Goal: Feedback & Contribution: Submit feedback/report problem

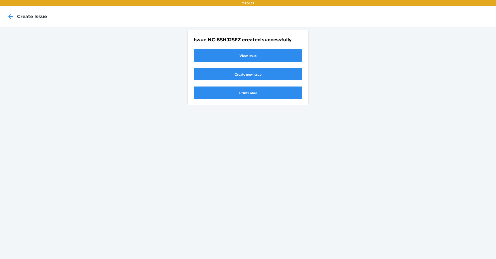
click at [235, 75] on link "Create new issue" at bounding box center [248, 74] width 109 height 12
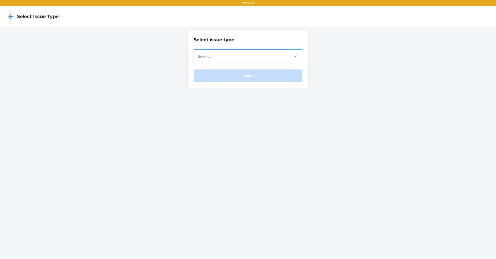
click at [226, 55] on div "Select..." at bounding box center [241, 56] width 95 height 13
click at [199, 55] on input "Select..." at bounding box center [198, 56] width 1 height 6
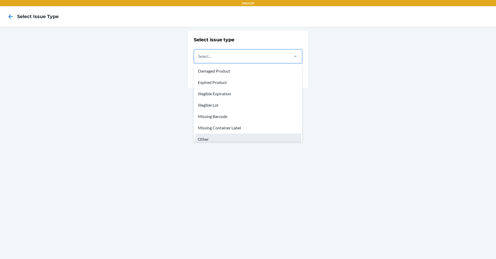
click at [217, 137] on div "Other" at bounding box center [248, 139] width 107 height 11
click at [199, 59] on input "option Other focused, 7 of 8. 8 results available. Use Up and Down to choose op…" at bounding box center [198, 56] width 1 height 6
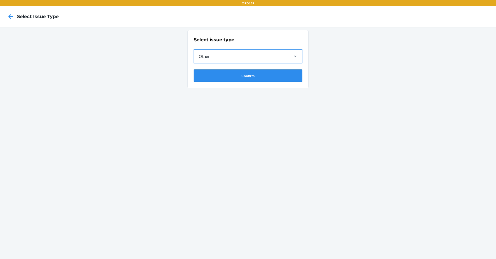
click at [255, 75] on button "Confirm" at bounding box center [248, 76] width 109 height 12
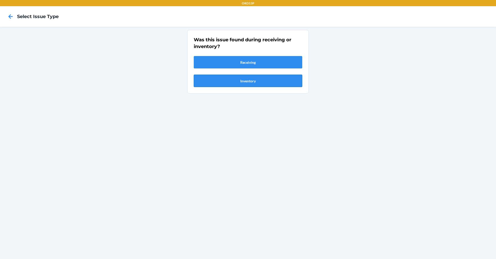
click at [254, 84] on button "Inventory" at bounding box center [248, 81] width 109 height 12
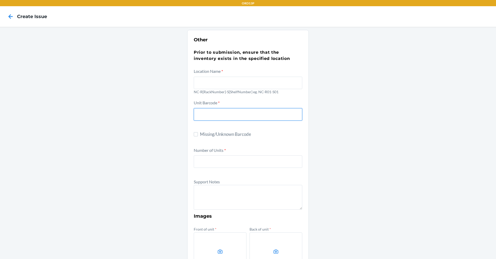
click at [231, 112] on input "text" at bounding box center [248, 114] width 109 height 12
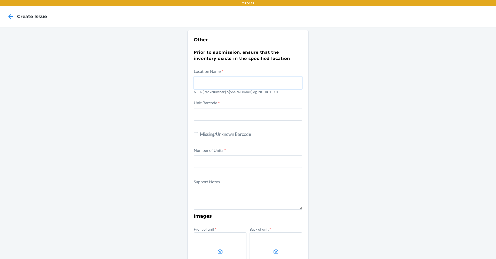
click at [223, 80] on input "text" at bounding box center [248, 83] width 109 height 12
type input "NC-R03-S03"
type input "D52X8433UFS"
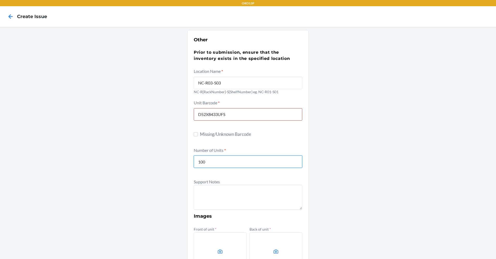
click at [218, 163] on input "100" at bounding box center [248, 162] width 109 height 12
type input "1"
type input "50"
drag, startPoint x: 217, startPoint y: 185, endPoint x: 214, endPoint y: 187, distance: 3.5
click at [217, 186] on div "Support Notes" at bounding box center [248, 195] width 109 height 32
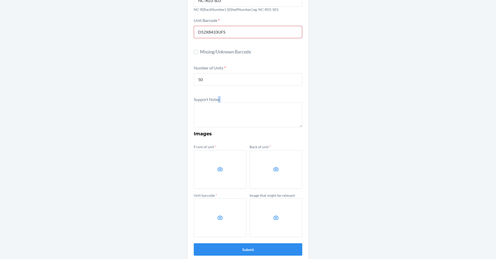
scroll to position [89, 0]
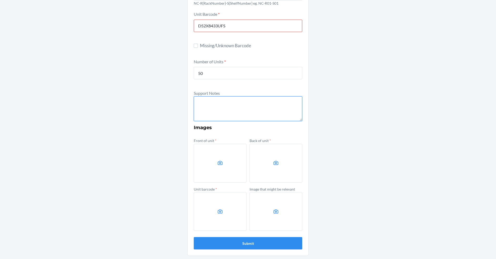
click at [262, 113] on textarea at bounding box center [248, 108] width 109 height 25
paste textarea "MILKY WHITE (M, ELEGANCE)"
paste textarea "D52X8433UFS"
type textarea "Barcode Shows MSKU and not DSKUs on units Description:MILKY WHITE (M, ELEGANCE)…"
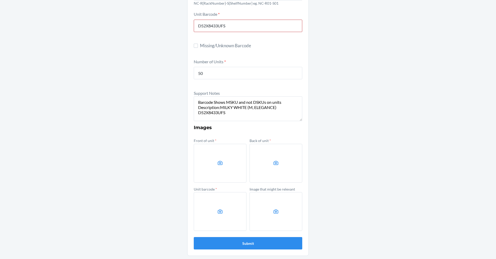
click at [227, 161] on label at bounding box center [220, 163] width 53 height 39
click at [0, 0] on input "file" at bounding box center [0, 0] width 0 height 0
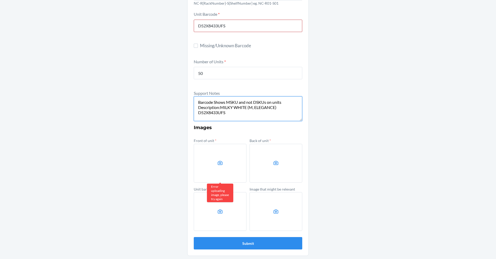
drag, startPoint x: 255, startPoint y: 117, endPoint x: 121, endPoint y: 94, distance: 135.7
click at [121, 94] on div "Other Prior to submission, ensure that the inventory exists in the specified lo…" at bounding box center [248, 98] width 496 height 321
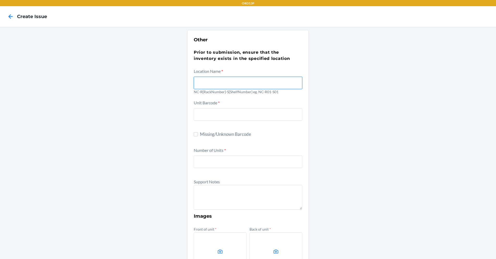
drag, startPoint x: 242, startPoint y: 81, endPoint x: 238, endPoint y: 81, distance: 3.4
click at [242, 81] on input "text" at bounding box center [248, 83] width 109 height 12
type input "NC-R03-S03"
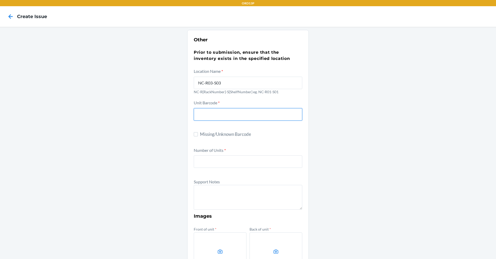
type input "D52X8433UFS"
type input "50"
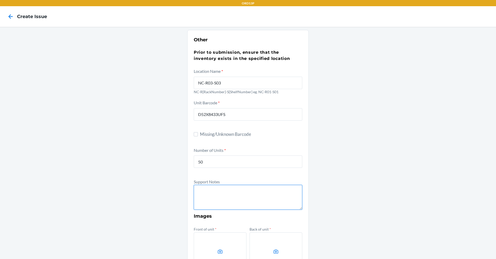
click at [215, 195] on textarea at bounding box center [248, 197] width 109 height 25
paste textarea "Barcode Shows MSKU and not DSKUs on units Description:MILKY WHITE (M, ELEGANCE)…"
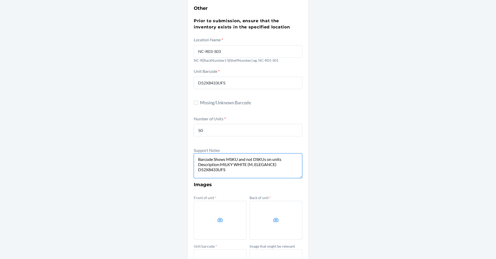
scroll to position [89, 0]
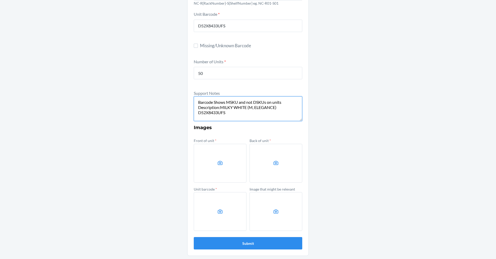
type textarea "Barcode Shows MSKU and not DSKUs on units Description:MILKY WHITE (M, ELEGANCE)…"
click at [217, 158] on label at bounding box center [220, 163] width 53 height 39
click at [0, 0] on input "file" at bounding box center [0, 0] width 0 height 0
click at [273, 163] on icon at bounding box center [276, 163] width 6 height 6
click at [0, 0] on input "file" at bounding box center [0, 0] width 0 height 0
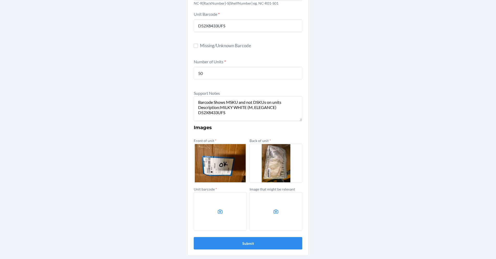
click at [216, 202] on label at bounding box center [220, 211] width 53 height 39
click at [0, 0] on input "file" at bounding box center [0, 0] width 0 height 0
click at [240, 243] on button "Submit" at bounding box center [248, 243] width 109 height 12
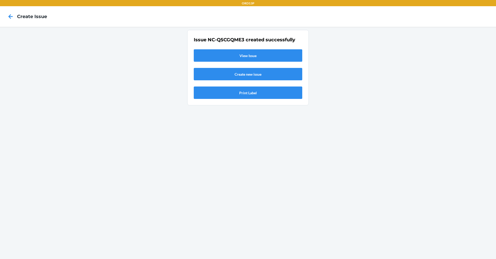
scroll to position [0, 0]
click at [252, 73] on link "Create new issue" at bounding box center [248, 74] width 109 height 12
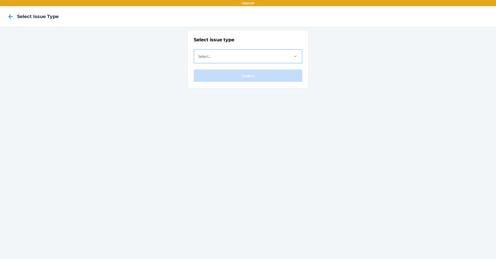
click at [254, 58] on div "Select..." at bounding box center [241, 56] width 95 height 13
click at [199, 58] on input "Select..." at bounding box center [198, 56] width 1 height 6
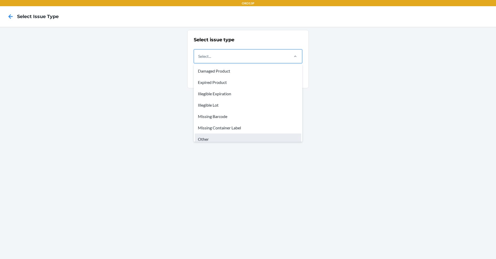
click at [230, 134] on div "Other" at bounding box center [248, 139] width 107 height 11
click at [199, 59] on input "option Other focused, 7 of 8. 8 results available. Use Up and Down to choose op…" at bounding box center [198, 56] width 1 height 6
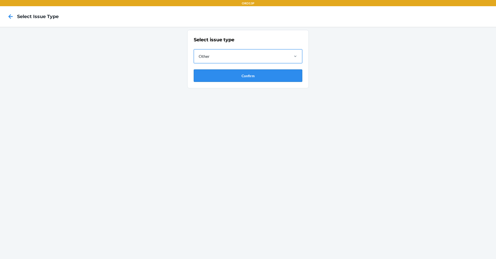
click at [215, 70] on button "Confirm" at bounding box center [248, 76] width 109 height 12
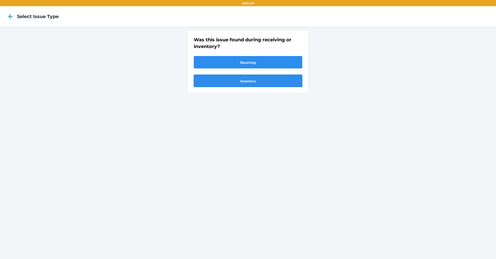
click at [219, 79] on button "Inventory" at bounding box center [248, 81] width 109 height 12
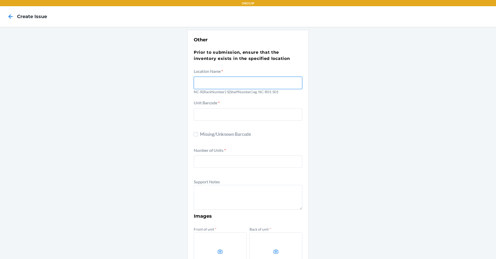
click at [217, 79] on input "text" at bounding box center [248, 83] width 109 height 12
type input "NC-R03-S03"
type input "D52X8433UFS"
type input "50"
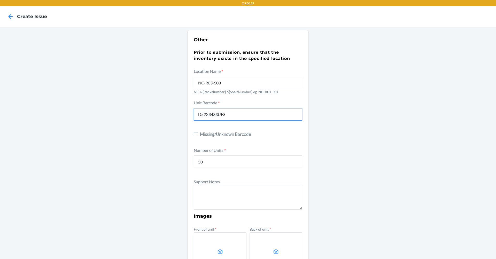
drag, startPoint x: 252, startPoint y: 116, endPoint x: 119, endPoint y: 139, distance: 134.3
click at [116, 139] on div "Other Prior to submission, ensure that the inventory exists in the specified lo…" at bounding box center [248, 187] width 496 height 321
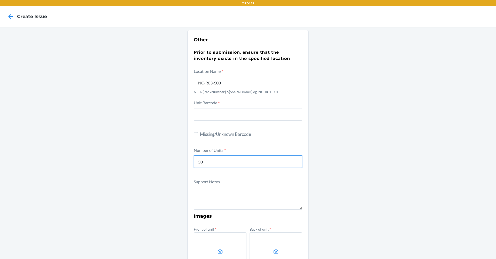
drag, startPoint x: 211, startPoint y: 162, endPoint x: 179, endPoint y: 163, distance: 32.3
click at [172, 156] on div "Other Prior to submission, ensure that the inventory exists in the specified lo…" at bounding box center [248, 187] width 496 height 321
click at [231, 185] on div "Support Notes" at bounding box center [248, 195] width 109 height 32
click at [233, 109] on input "text" at bounding box center [248, 114] width 109 height 12
click at [314, 200] on div "Other Prior to submission, ensure that the inventory exists in the specified lo…" at bounding box center [248, 187] width 496 height 321
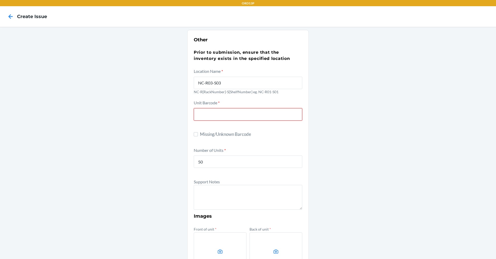
click at [258, 114] on input "text" at bounding box center [248, 114] width 109 height 12
click at [187, 125] on section "Other Prior to submission, ensure that the inventory exists in the specified lo…" at bounding box center [248, 187] width 122 height 315
click at [203, 116] on input "text" at bounding box center [248, 114] width 109 height 12
click at [205, 114] on input "text" at bounding box center [248, 114] width 109 height 12
paste input "DQ8UX3Z5TQN"
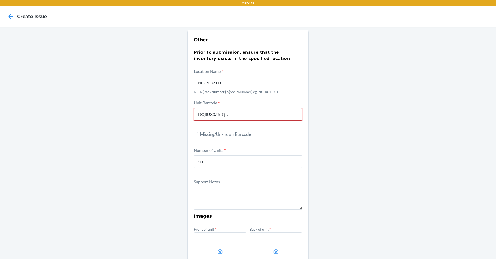
type input "DQ8UX3Z5TQN"
click at [228, 146] on form "Location Name * [GEOGRAPHIC_DATA]-R03-S03 NC-R{RackNumber}-S{ShelfNumber} eg. N…" at bounding box center [248, 203] width 109 height 270
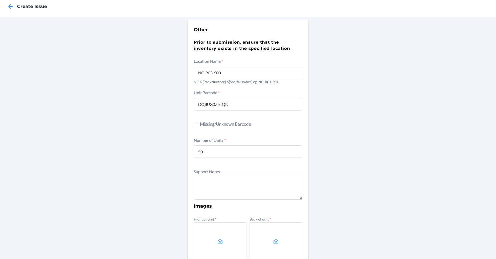
scroll to position [52, 0]
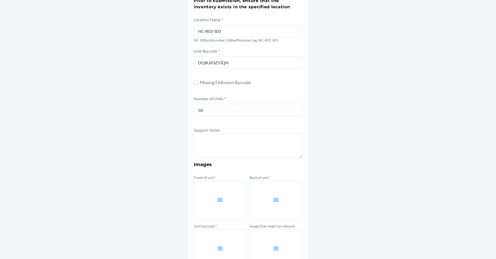
click at [218, 175] on div "Front of unit *" at bounding box center [220, 197] width 53 height 46
click at [212, 144] on textarea at bounding box center [248, 145] width 109 height 25
type textarea "b"
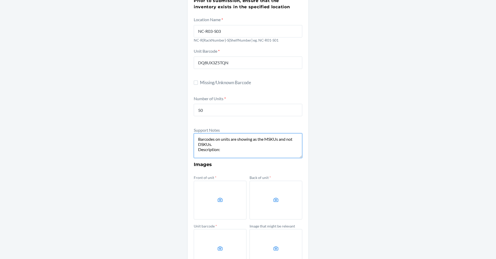
paste textarea "PALE GREEN (S, ELEGANCE)"
paste textarea "DQ8UX3Z5TQN"
type textarea "Barcodes on units are showing as the MSKUs and not DSKUs. Description: PALE GRE…"
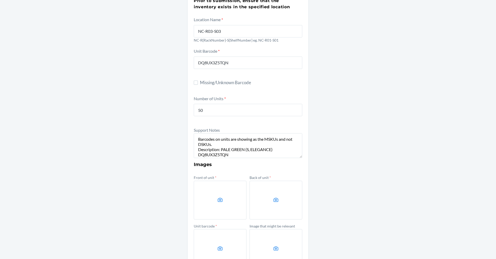
click at [205, 202] on label at bounding box center [220, 200] width 53 height 39
click at [0, 0] on input "file" at bounding box center [0, 0] width 0 height 0
click at [211, 196] on label at bounding box center [220, 200] width 53 height 39
click at [0, 0] on input "file" at bounding box center [0, 0] width 0 height 0
click at [272, 196] on label at bounding box center [276, 200] width 53 height 39
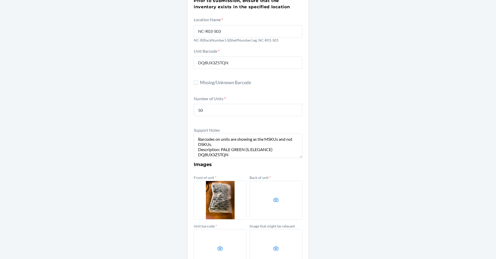
click at [0, 0] on input "file" at bounding box center [0, 0] width 0 height 0
click at [276, 197] on label at bounding box center [276, 200] width 53 height 39
click at [0, 0] on input "file" at bounding box center [0, 0] width 0 height 0
click at [226, 250] on label at bounding box center [220, 248] width 53 height 39
click at [0, 0] on input "file" at bounding box center [0, 0] width 0 height 0
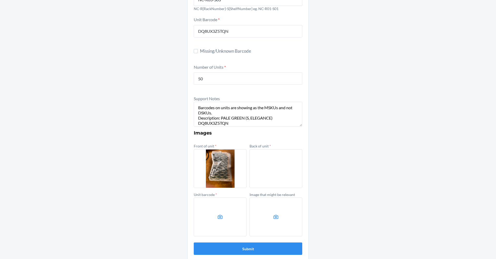
scroll to position [89, 0]
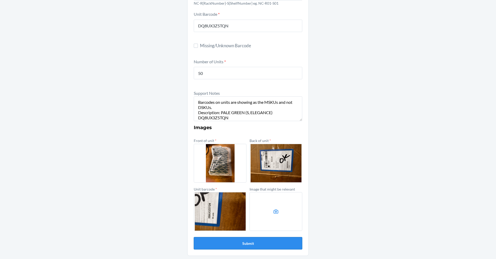
click at [284, 241] on button "Submit" at bounding box center [248, 243] width 109 height 12
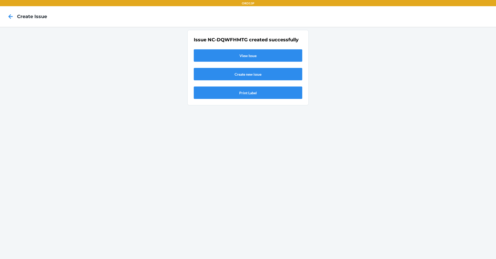
scroll to position [0, 0]
click at [8, 16] on icon at bounding box center [10, 16] width 9 height 9
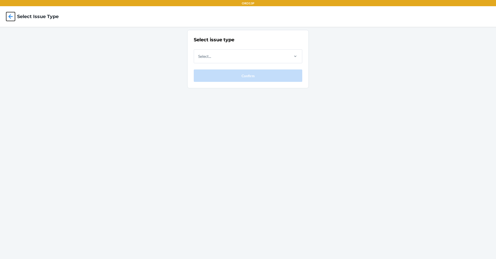
click at [14, 15] on icon at bounding box center [10, 16] width 9 height 9
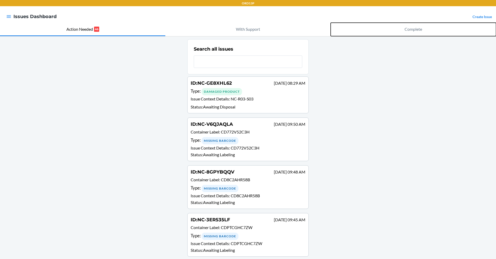
drag, startPoint x: 409, startPoint y: 33, endPoint x: 401, endPoint y: 52, distance: 21.4
click at [409, 33] on button "Complete" at bounding box center [413, 29] width 165 height 13
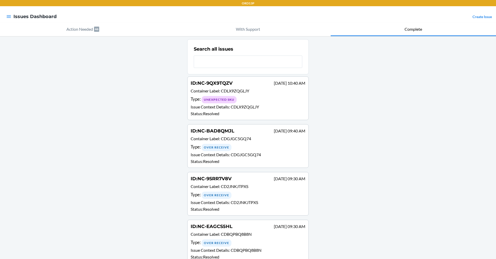
click at [257, 97] on div "Type : Unexpected SKU" at bounding box center [248, 99] width 115 height 7
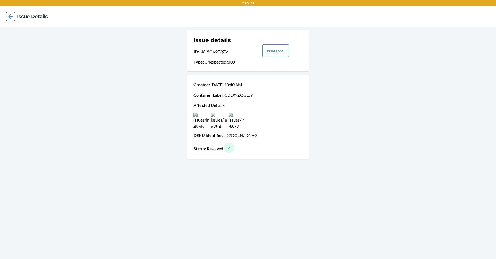
click at [12, 15] on icon at bounding box center [10, 16] width 9 height 9
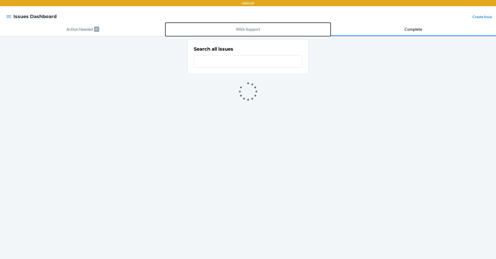
click at [220, 28] on button "With Support" at bounding box center [247, 29] width 165 height 13
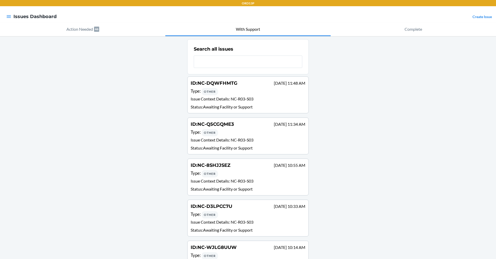
click at [257, 97] on p "Issue Context Details : NC-R03-S03" at bounding box center [248, 99] width 115 height 7
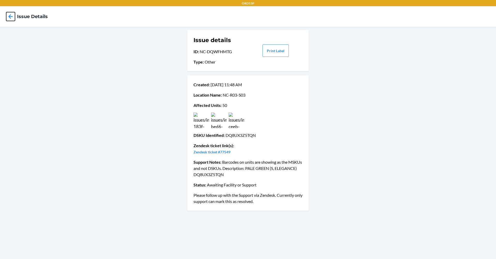
click at [9, 16] on icon at bounding box center [11, 16] width 4 height 4
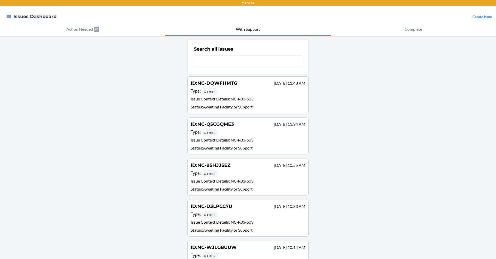
click at [243, 132] on div "Type : Other" at bounding box center [248, 132] width 115 height 7
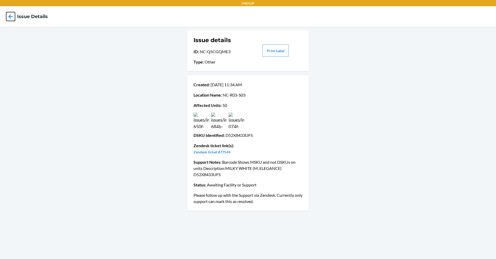
click at [14, 17] on icon at bounding box center [10, 16] width 9 height 9
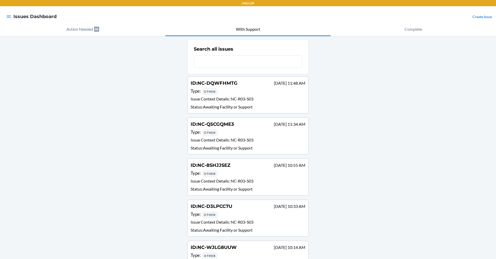
click at [239, 187] on p "Status : Awaiting Facility or Support" at bounding box center [248, 189] width 115 height 6
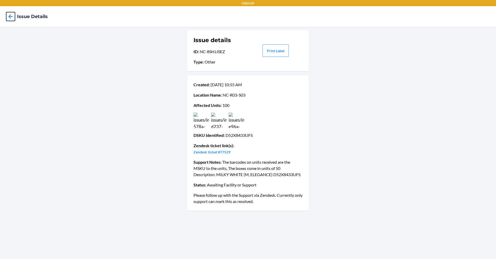
click at [10, 16] on icon at bounding box center [11, 16] width 4 height 4
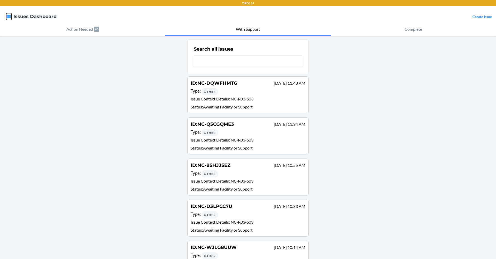
click at [11, 16] on icon "button" at bounding box center [8, 16] width 5 height 5
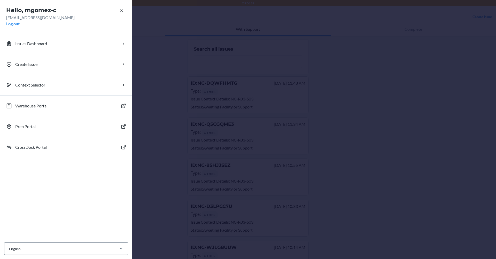
click at [212, 79] on div "Hello, mgomez-c [EMAIL_ADDRESS][DOMAIN_NAME] Log out Issues Dashboard Create Is…" at bounding box center [248, 129] width 496 height 259
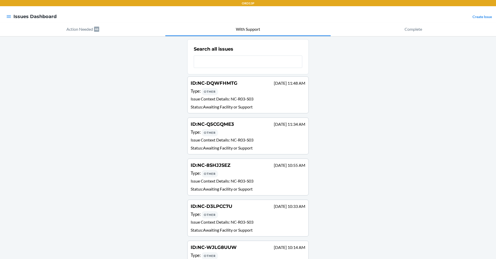
click at [214, 90] on div "Other" at bounding box center [210, 91] width 17 height 7
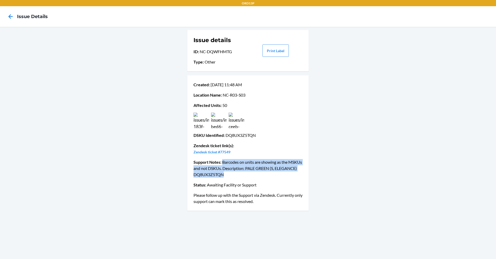
drag, startPoint x: 222, startPoint y: 161, endPoint x: 259, endPoint y: 177, distance: 40.3
click at [259, 177] on p "Support Notes : Barcodes on units are showing as the MSKUs and not DSKUs. Descr…" at bounding box center [248, 168] width 109 height 19
copy p "Barcodes on units are showing as the MSKUs and not DSKUs. Description: PALE GRE…"
click at [8, 19] on icon at bounding box center [10, 16] width 9 height 9
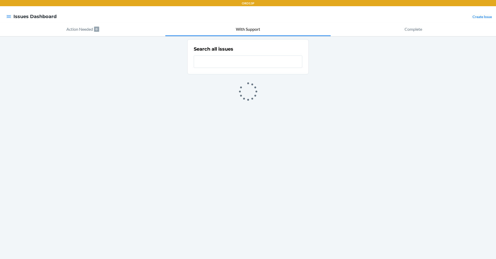
click at [13, 19] on div at bounding box center [8, 16] width 9 height 11
click at [11, 16] on div at bounding box center [8, 16] width 9 height 11
click at [9, 17] on icon "button" at bounding box center [9, 16] width 4 height 3
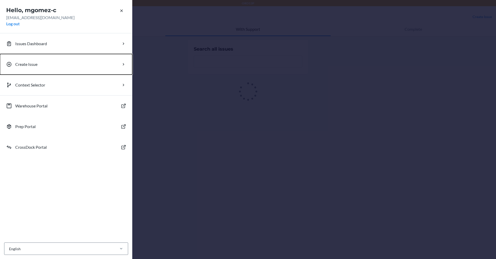
click at [34, 67] on p "Create Issue" at bounding box center [26, 64] width 22 height 6
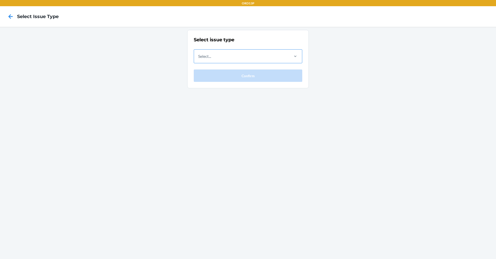
click at [220, 56] on div "Select..." at bounding box center [241, 56] width 95 height 13
click at [199, 56] on input "Select..." at bounding box center [198, 56] width 1 height 6
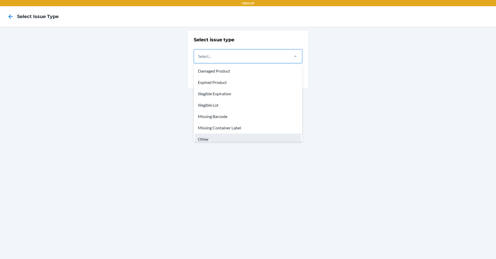
click at [209, 137] on div "Other" at bounding box center [248, 139] width 107 height 11
click at [199, 59] on input "option Other focused, 7 of 8. 8 results available. Use Up and Down to choose op…" at bounding box center [198, 56] width 1 height 6
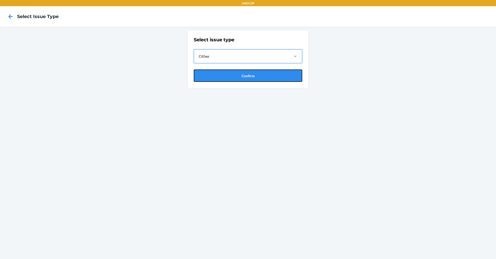
click at [228, 71] on button "Confirm" at bounding box center [248, 76] width 109 height 12
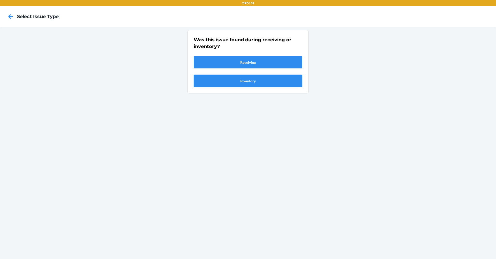
click at [232, 83] on button "Inventory" at bounding box center [248, 81] width 109 height 12
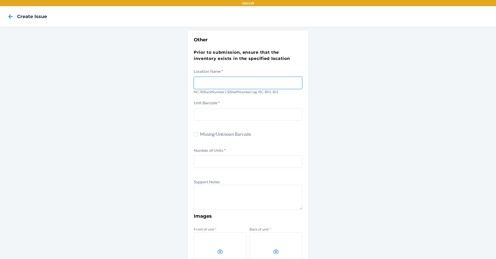
click at [225, 82] on input "text" at bounding box center [248, 83] width 109 height 12
type input "NC-R03-S03"
type input "DQ8UX3Z5TQN"
type input "50"
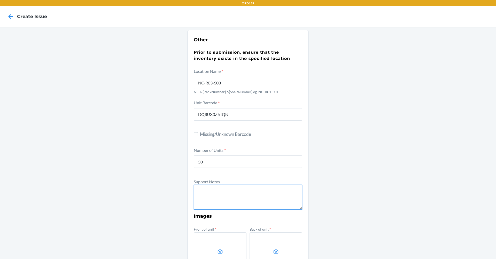
paste textarea "Barcodes on units are showing as the MSKUs and not DSKUs. Description: PALE GRE…"
type textarea "Barcodes on units are showing as the MSKUs and not DSKUs. Description: PALE GRE…"
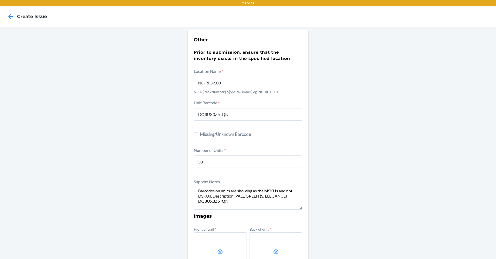
click at [222, 238] on label at bounding box center [220, 252] width 53 height 39
click at [0, 0] on input "file" at bounding box center [0, 0] width 0 height 0
click at [257, 254] on label at bounding box center [276, 252] width 53 height 39
click at [0, 0] on input "file" at bounding box center [0, 0] width 0 height 0
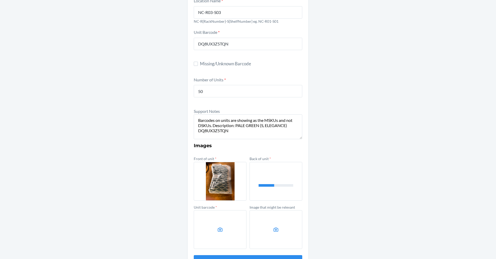
scroll to position [78, 0]
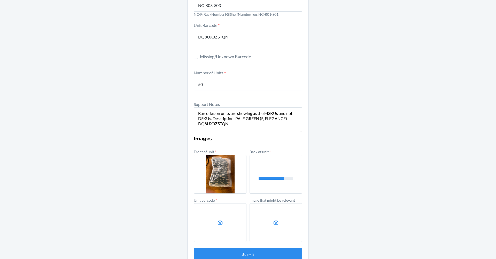
click at [228, 223] on label at bounding box center [220, 222] width 53 height 39
click at [0, 0] on input "file" at bounding box center [0, 0] width 0 height 0
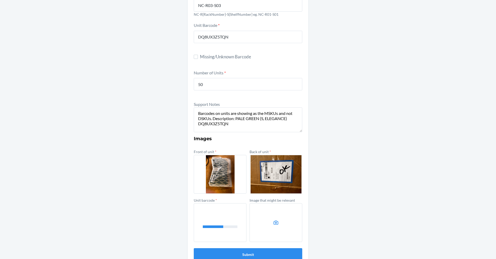
scroll to position [89, 0]
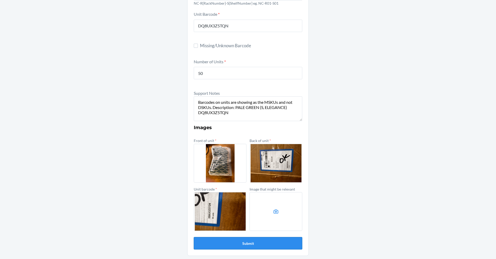
click at [252, 244] on button "Submit" at bounding box center [248, 243] width 109 height 12
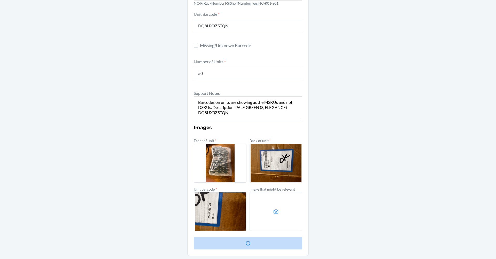
scroll to position [0, 0]
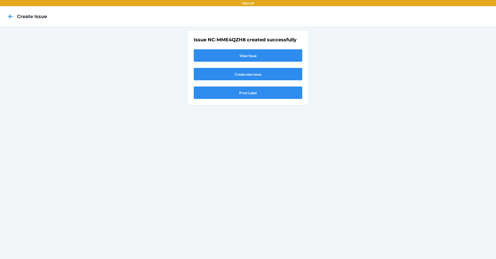
click at [224, 74] on link "Create new issue" at bounding box center [248, 74] width 109 height 12
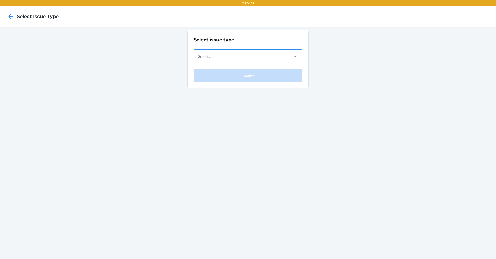
click at [244, 54] on div "Select..." at bounding box center [241, 56] width 95 height 13
click at [199, 54] on input "Select..." at bounding box center [198, 56] width 1 height 6
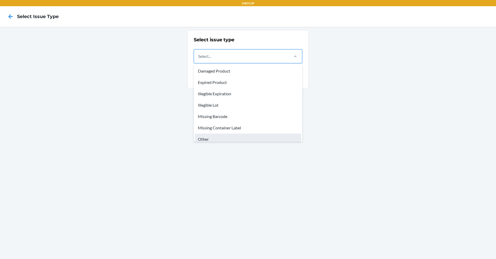
click at [238, 139] on div "Other" at bounding box center [248, 139] width 107 height 11
click at [199, 59] on input "option Other focused, 7 of 8. 8 results available. Use Up and Down to choose op…" at bounding box center [198, 56] width 1 height 6
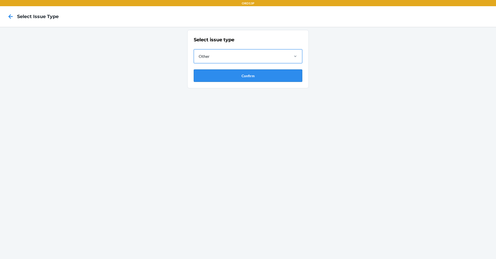
click at [232, 79] on button "Confirm" at bounding box center [248, 76] width 109 height 12
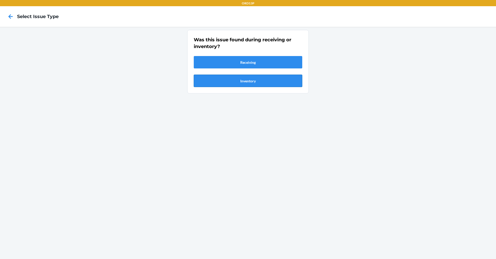
click at [259, 76] on button "Inventory" at bounding box center [248, 81] width 109 height 12
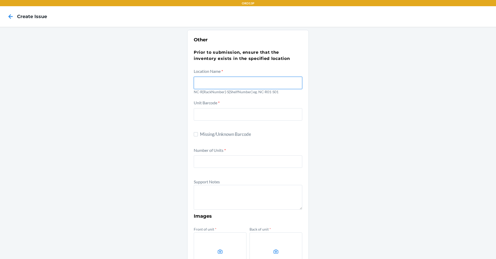
click at [237, 78] on input "text" at bounding box center [248, 83] width 109 height 12
type input "NC-R03-S03"
type input "DQ8UX3Z5TQN"
type input "50"
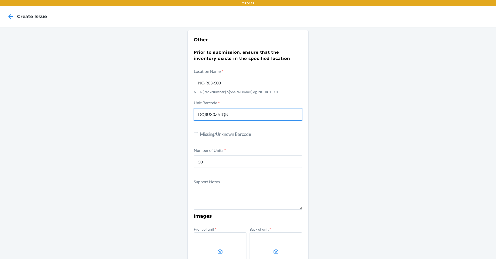
drag, startPoint x: 236, startPoint y: 114, endPoint x: 107, endPoint y: 118, distance: 129.3
click at [117, 116] on div "Other Prior to submission, ensure that the inventory exists in the specified lo…" at bounding box center [248, 187] width 496 height 321
paste input "COASTAL CHARM (L, ELEGANCE)"
type input "COASTAL CHARM (L, ELEGANCE)"
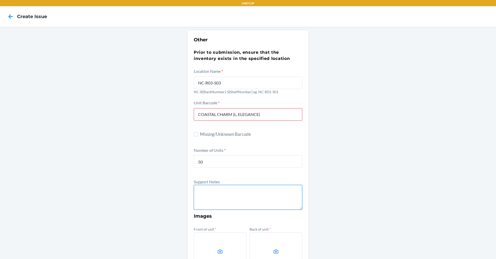
click at [218, 187] on textarea at bounding box center [248, 197] width 109 height 25
drag, startPoint x: 218, startPoint y: 187, endPoint x: 214, endPoint y: 188, distance: 4.3
paste textarea "COASTAL CHARM (L, ELEGANCE)"
type textarea "C"
type textarea "b"
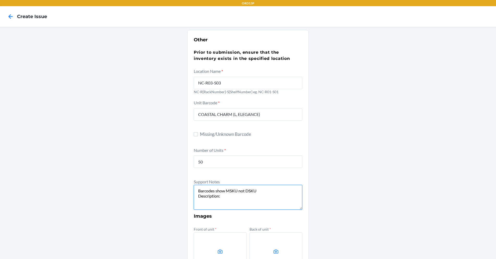
paste textarea "COASTAL CHARM (L, ELEGANCE)"
paste textarea "DV4JNJ5XGJG"
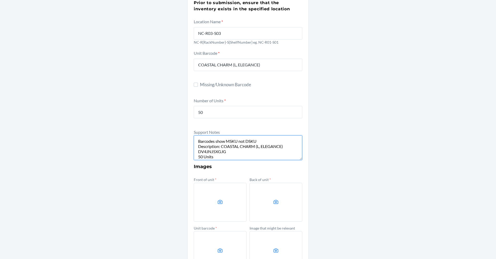
scroll to position [52, 0]
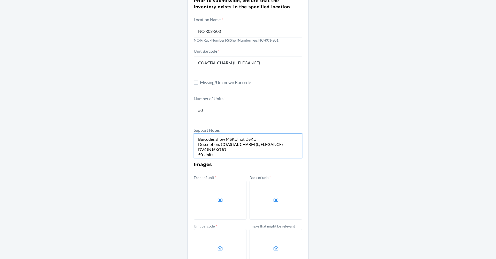
type textarea "Barcodes show MSKU not DSKU Description: COASTAL CHARM (L, ELEGANCE) DV4JNJ5XGJ…"
click at [208, 208] on label at bounding box center [220, 200] width 53 height 39
click at [0, 0] on input "file" at bounding box center [0, 0] width 0 height 0
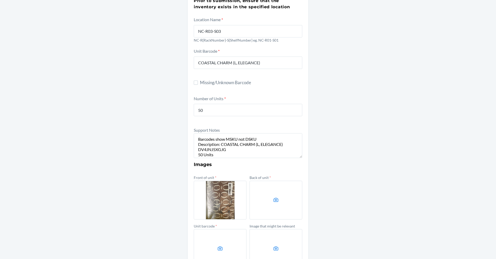
click at [267, 193] on label at bounding box center [276, 200] width 53 height 39
click at [0, 0] on input "file" at bounding box center [0, 0] width 0 height 0
click at [209, 237] on label at bounding box center [220, 248] width 53 height 39
click at [0, 0] on input "file" at bounding box center [0, 0] width 0 height 0
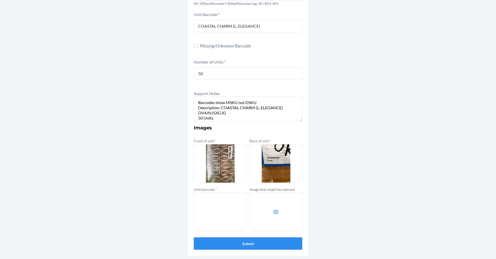
scroll to position [89, 0]
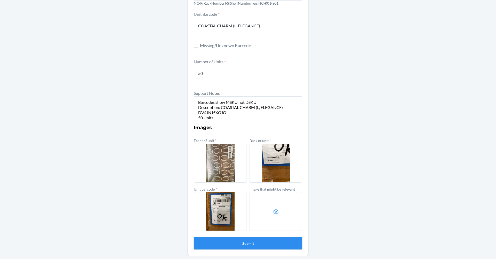
click at [261, 239] on button "Submit" at bounding box center [248, 243] width 109 height 12
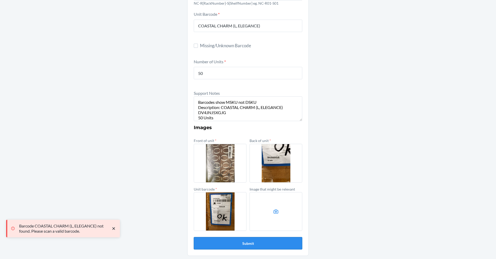
click at [260, 239] on button "Submit" at bounding box center [248, 243] width 109 height 12
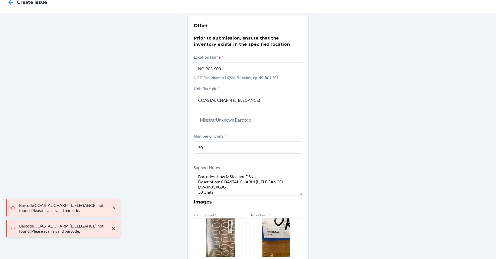
scroll to position [11, 0]
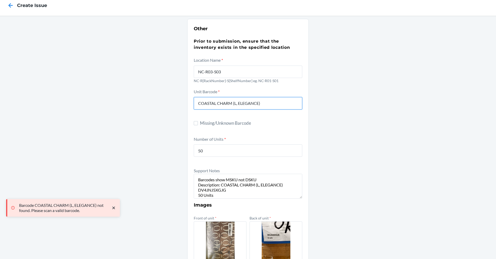
drag, startPoint x: 274, startPoint y: 102, endPoint x: 42, endPoint y: 69, distance: 234.4
click at [44, 69] on div "Other Prior to submission, ensure that the inventory exists in the specified lo…" at bounding box center [248, 176] width 496 height 321
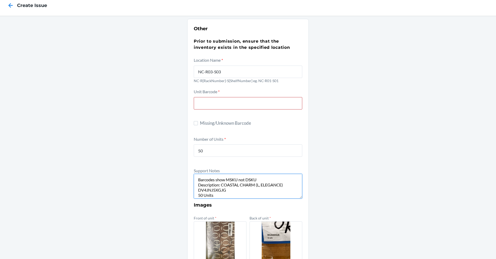
drag, startPoint x: 230, startPoint y: 191, endPoint x: 197, endPoint y: 190, distance: 33.4
click at [197, 190] on textarea "Barcodes show MSKU not DSKU Description: COASTAL CHARM (L, ELEGANCE) DV4JNJ5XGJ…" at bounding box center [248, 186] width 109 height 25
paste input "DV4JNJ5XGJG"
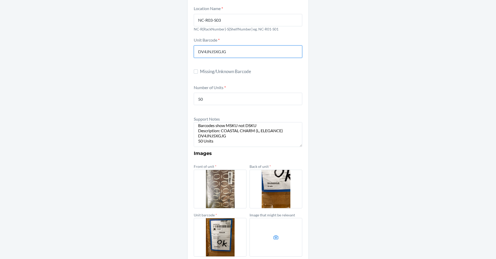
scroll to position [89, 0]
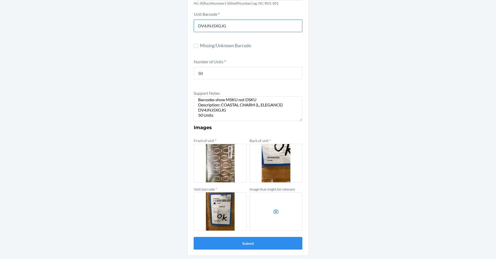
type input "DV4JNJ5XGJG"
click at [236, 242] on button "Submit" at bounding box center [248, 243] width 109 height 12
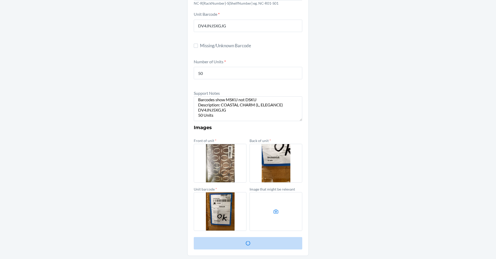
scroll to position [0, 0]
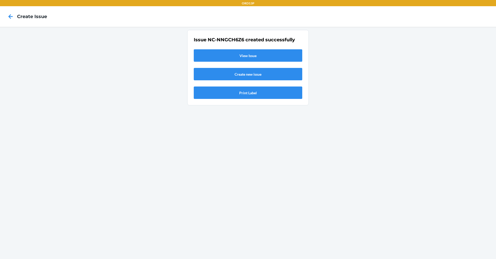
click at [277, 75] on link "Create new issue" at bounding box center [248, 74] width 109 height 12
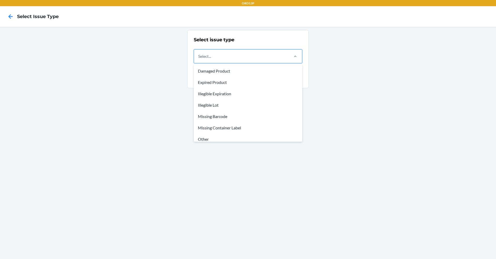
click at [246, 62] on div "Select..." at bounding box center [241, 56] width 95 height 13
click at [199, 59] on input "option Damaged Product focused, 1 of 8. 8 results available. Use Up and Down to…" at bounding box center [198, 56] width 1 height 6
click at [237, 136] on div "Other" at bounding box center [248, 139] width 107 height 11
click at [199, 59] on input "option Other focused, 7 of 8. 8 results available. Use Up and Down to choose op…" at bounding box center [198, 56] width 1 height 6
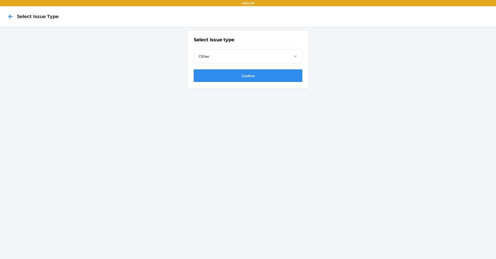
click at [239, 75] on button "Confirm" at bounding box center [248, 76] width 109 height 12
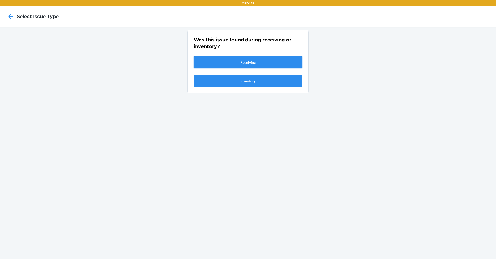
click at [234, 62] on button "Receiving" at bounding box center [248, 62] width 109 height 12
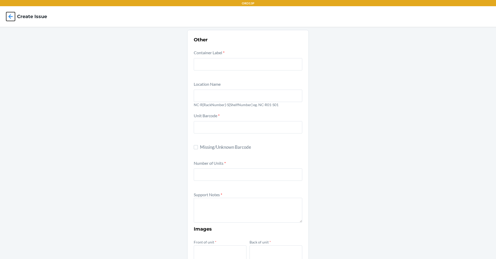
click at [11, 14] on icon at bounding box center [10, 16] width 9 height 9
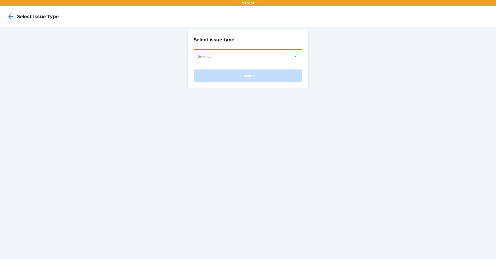
click at [248, 49] on div "Select..." at bounding box center [248, 56] width 109 height 14
click at [199, 53] on input "Select..." at bounding box center [198, 56] width 1 height 6
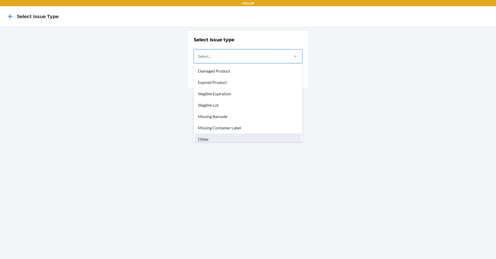
click at [239, 140] on div "Other" at bounding box center [248, 139] width 107 height 11
click at [199, 59] on input "option Other focused, 7 of 8. 8 results available. Use Up and Down to choose op…" at bounding box center [198, 56] width 1 height 6
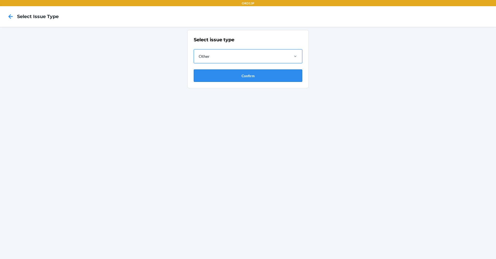
click at [249, 81] on button "Confirm" at bounding box center [248, 76] width 109 height 12
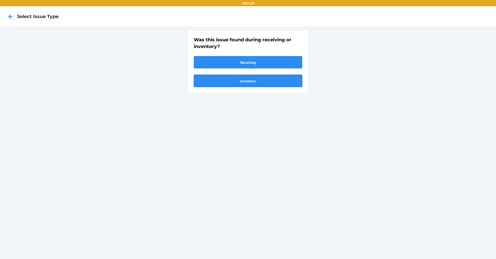
click at [250, 80] on button "Inventory" at bounding box center [248, 81] width 109 height 12
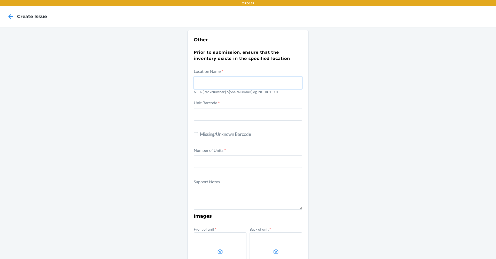
click at [246, 79] on input "text" at bounding box center [248, 83] width 109 height 12
type input "NC-R03-S03"
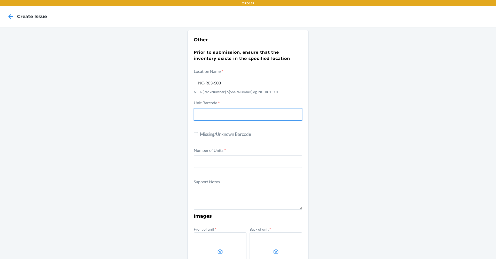
type input "COASTAL CHARM (L, ELEGANCE)"
type input "50"
drag, startPoint x: 270, startPoint y: 118, endPoint x: 73, endPoint y: 119, distance: 197.0
click at [60, 114] on div "Other Prior to submission, ensure that the inventory exists in the specified lo…" at bounding box center [248, 187] width 496 height 321
drag, startPoint x: 219, startPoint y: 111, endPoint x: 135, endPoint y: 111, distance: 84.3
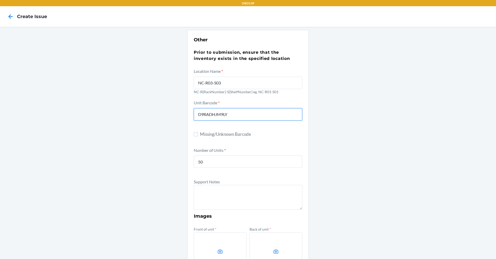
click at [135, 111] on div "Other Prior to submission, ensure that the inventory exists in the specified lo…" at bounding box center [248, 187] width 496 height 321
type input "D9RADHJM9LY"
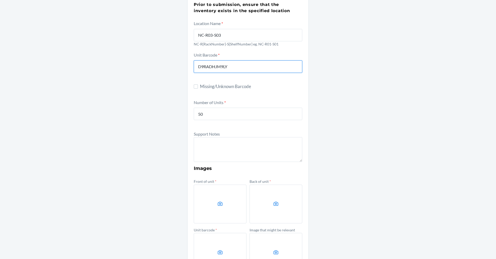
scroll to position [52, 0]
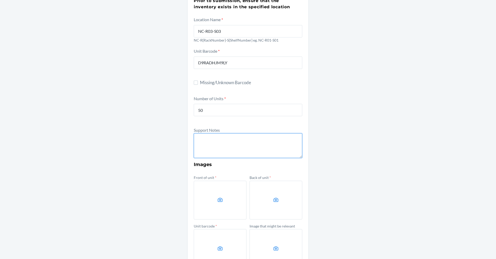
click at [214, 148] on textarea at bounding box center [248, 145] width 109 height 25
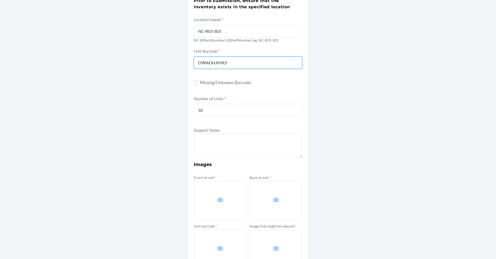
drag, startPoint x: 235, startPoint y: 66, endPoint x: 118, endPoint y: 69, distance: 116.9
click at [117, 69] on div "Other Prior to submission, ensure that the inventory exists in the specified lo…" at bounding box center [248, 135] width 496 height 321
click at [194, 81] on input "Missing/Unknown Barcode" at bounding box center [196, 83] width 4 height 4
checkbox input "true"
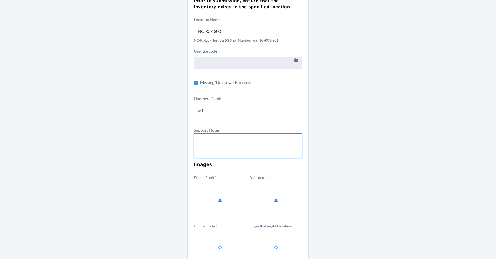
click at [204, 137] on textarea at bounding box center [248, 145] width 109 height 25
type textarea "m"
click at [230, 156] on textarea "Missing barcodes" at bounding box center [248, 145] width 109 height 25
paste textarea "Wyze Cordless Vacuum S - Battery Pack"
paste textarea "D9RADHJM9LY"
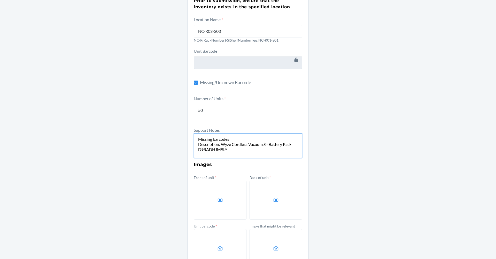
type textarea "Missing barcodes Description: Wyze Cordless Vacuum S - Battery Pack D9RADHJM9LY"
click at [221, 187] on label at bounding box center [220, 200] width 53 height 39
click at [0, 0] on input "file" at bounding box center [0, 0] width 0 height 0
click at [276, 188] on label at bounding box center [276, 200] width 53 height 39
click at [0, 0] on input "file" at bounding box center [0, 0] width 0 height 0
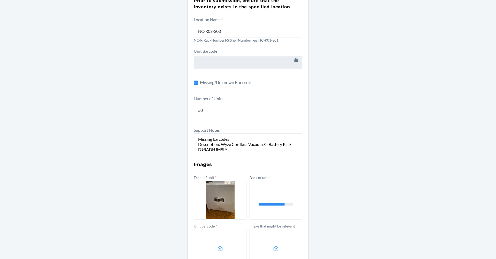
click at [218, 251] on icon at bounding box center [220, 249] width 5 height 4
click at [0, 0] on input "file" at bounding box center [0, 0] width 0 height 0
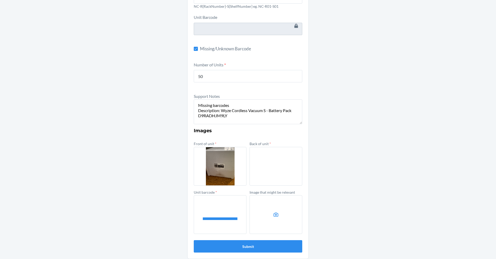
scroll to position [89, 0]
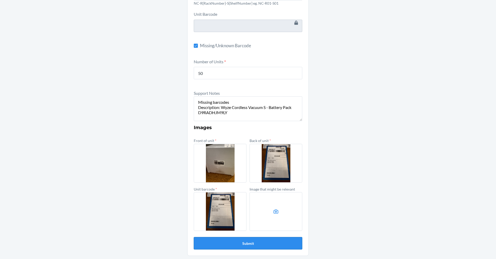
click at [280, 244] on button "Submit" at bounding box center [248, 243] width 109 height 12
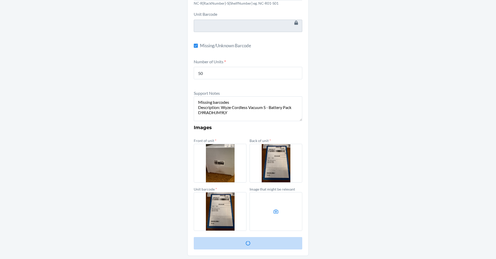
scroll to position [0, 0]
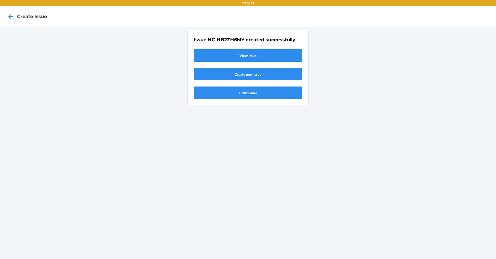
click at [9, 11] on div at bounding box center [10, 16] width 13 height 13
click at [10, 15] on icon at bounding box center [11, 16] width 4 height 4
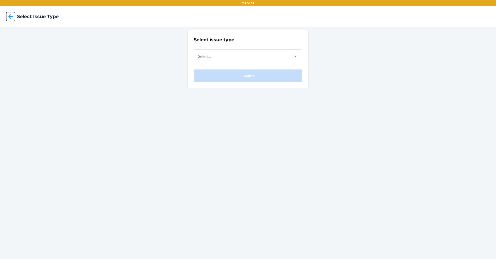
click at [12, 19] on icon at bounding box center [10, 16] width 9 height 9
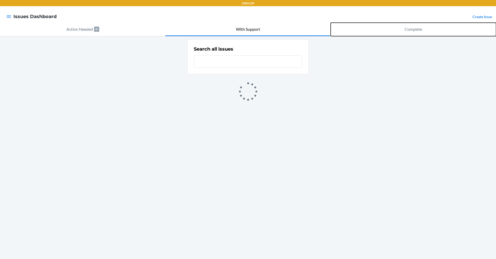
click at [398, 29] on button "Complete" at bounding box center [413, 29] width 165 height 13
click at [244, 29] on p "With Support" at bounding box center [248, 29] width 24 height 6
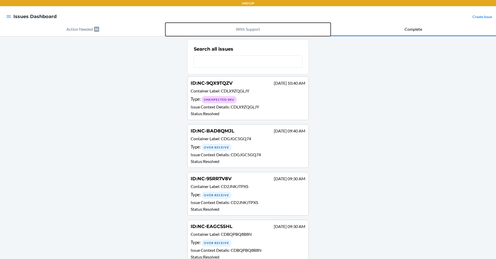
click at [248, 29] on p "With Support" at bounding box center [248, 29] width 24 height 6
click at [249, 29] on p "With Support" at bounding box center [248, 29] width 24 height 6
click at [250, 29] on p "With Support" at bounding box center [248, 29] width 24 height 6
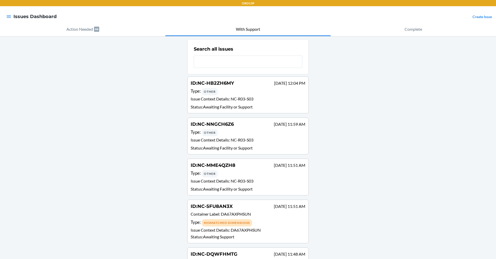
click at [259, 104] on div "ID : NC-HB2ZH6MY [DATE] 12:04 PM Type : Other Issue Context Details : NC-R03-S0…" at bounding box center [248, 95] width 115 height 30
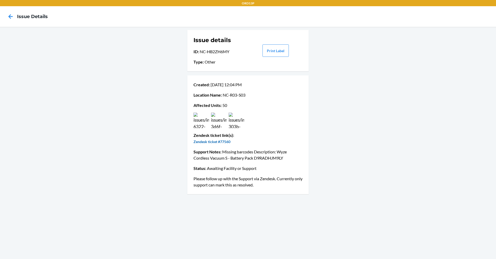
click at [220, 142] on link "Zendesk ticket #77560" at bounding box center [212, 142] width 37 height 4
click at [282, 49] on button "Print Label" at bounding box center [276, 50] width 26 height 12
click at [6, 21] on div at bounding box center [10, 16] width 13 height 13
click at [9, 18] on icon at bounding box center [10, 16] width 9 height 9
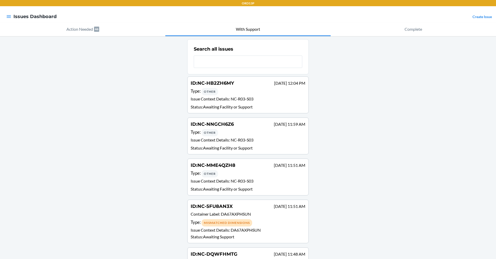
click at [238, 133] on div "Type : Other" at bounding box center [248, 132] width 115 height 7
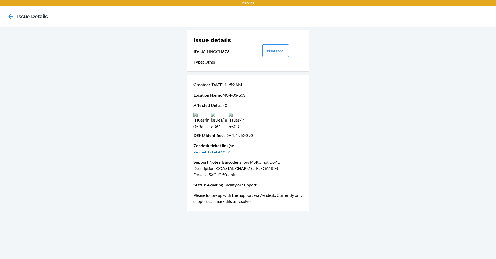
click at [211, 153] on link "Zendesk ticket #77556" at bounding box center [212, 152] width 37 height 4
click at [202, 122] on img at bounding box center [202, 121] width 16 height 16
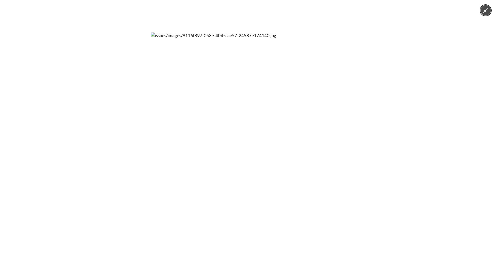
click at [206, 119] on img at bounding box center [248, 129] width 194 height 194
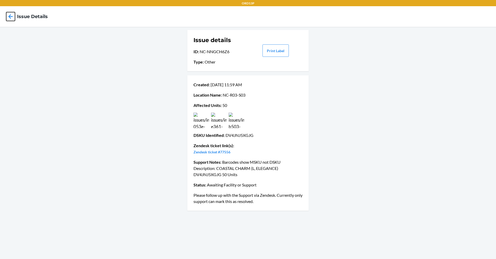
click at [14, 18] on icon at bounding box center [10, 16] width 9 height 9
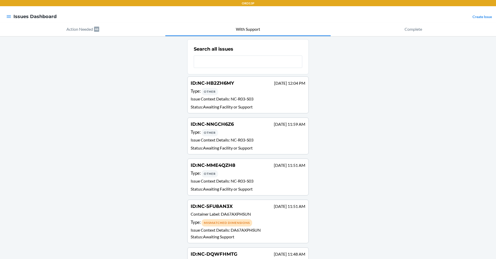
click at [244, 173] on div "Type : Other" at bounding box center [248, 173] width 115 height 7
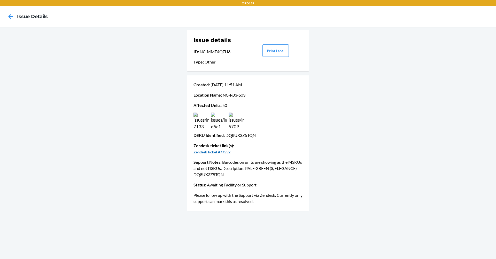
click at [224, 153] on link "Zendesk ticket #77552" at bounding box center [212, 152] width 37 height 4
click at [204, 117] on img at bounding box center [202, 121] width 16 height 16
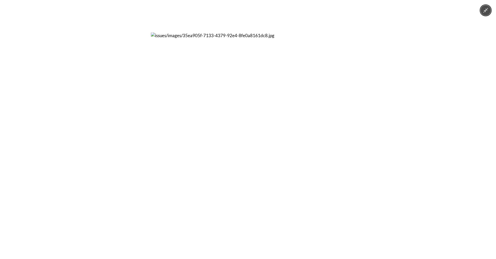
click at [483, 12] on icon "Minimize image" at bounding box center [486, 10] width 6 height 6
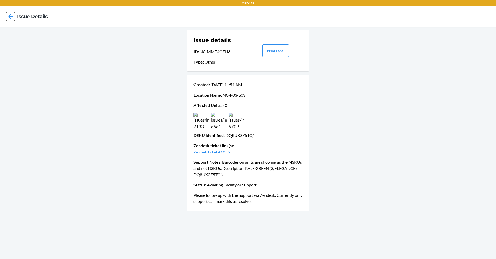
click at [13, 15] on icon at bounding box center [10, 16] width 9 height 9
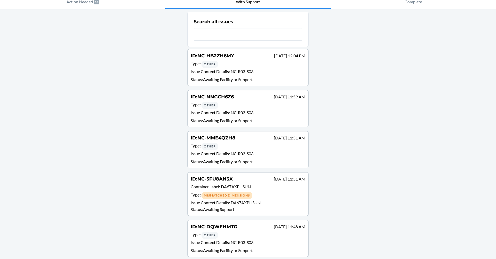
scroll to position [78, 0]
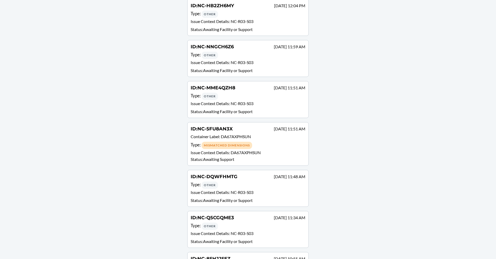
click at [242, 187] on div "Type : Other" at bounding box center [248, 184] width 115 height 7
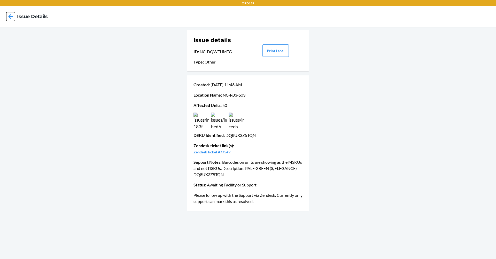
click at [11, 15] on icon at bounding box center [10, 16] width 9 height 9
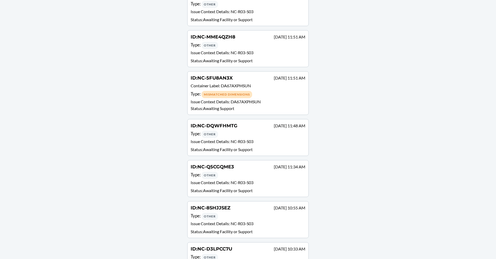
scroll to position [129, 0]
click at [267, 177] on div "Type : Other" at bounding box center [248, 174] width 115 height 7
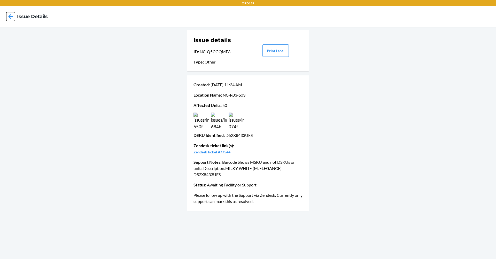
click at [7, 18] on icon at bounding box center [10, 16] width 9 height 9
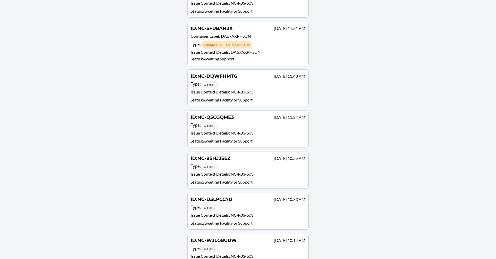
scroll to position [181, 0]
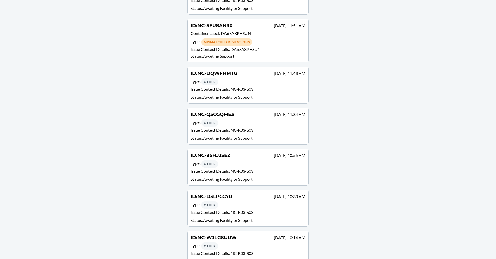
click at [228, 157] on span "NC-8SHJJSEZ" at bounding box center [214, 156] width 33 height 6
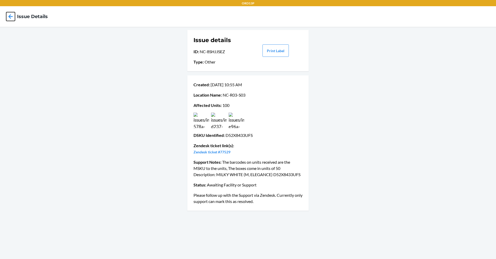
click at [11, 16] on icon at bounding box center [10, 16] width 9 height 9
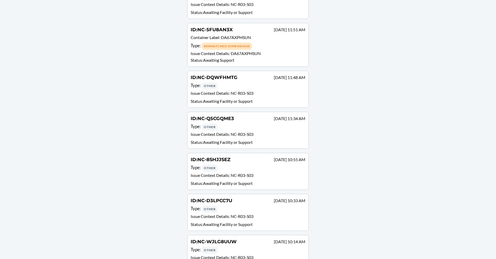
scroll to position [181, 0]
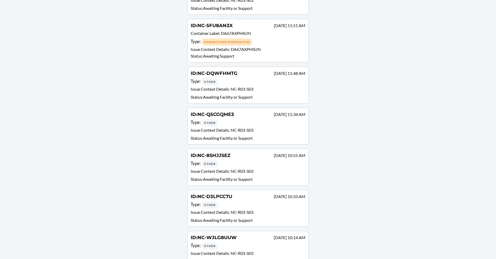
click at [225, 132] on p "Issue Context Details : NC-R03-S03" at bounding box center [248, 130] width 115 height 7
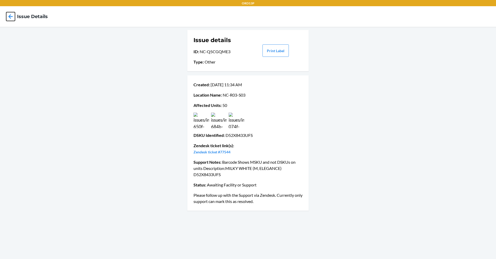
click at [9, 16] on icon at bounding box center [10, 16] width 9 height 9
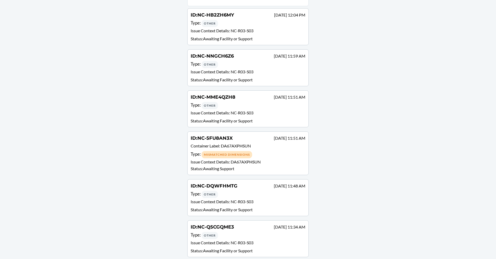
scroll to position [155, 0]
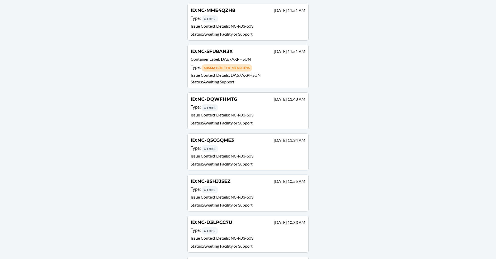
click at [253, 192] on div "Type : Other" at bounding box center [248, 189] width 115 height 7
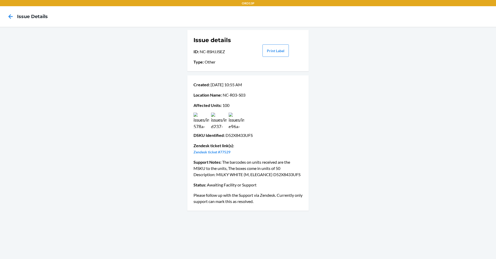
click at [5, 11] on div at bounding box center [10, 16] width 13 height 13
click at [9, 15] on icon at bounding box center [10, 16] width 9 height 9
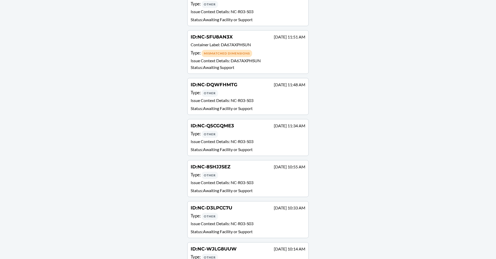
scroll to position [181, 0]
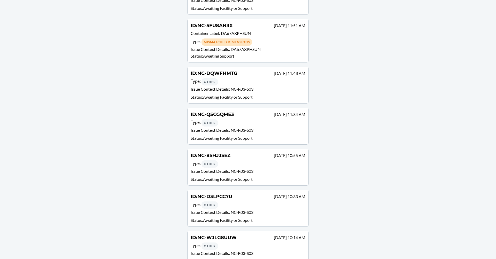
click at [245, 203] on div "Type : Other" at bounding box center [248, 204] width 115 height 7
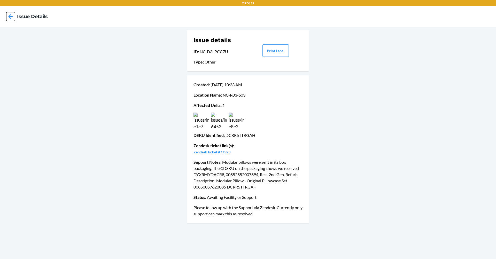
click at [7, 16] on icon at bounding box center [10, 16] width 9 height 9
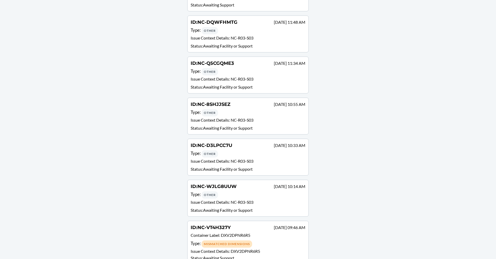
scroll to position [233, 0]
click at [246, 199] on span "NC-R03-S03" at bounding box center [242, 201] width 23 height 5
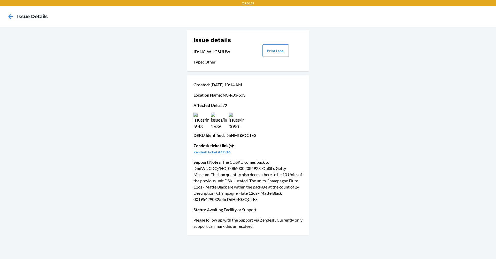
drag, startPoint x: 375, startPoint y: 116, endPoint x: 378, endPoint y: 114, distance: 2.9
click at [378, 116] on div "Issue details ID : NC-WJLG8UUW Type : Other Print Label Created : [DATE] 10:14 …" at bounding box center [248, 143] width 496 height 232
click at [9, 17] on icon at bounding box center [10, 16] width 9 height 9
